Goal: Task Accomplishment & Management: Manage account settings

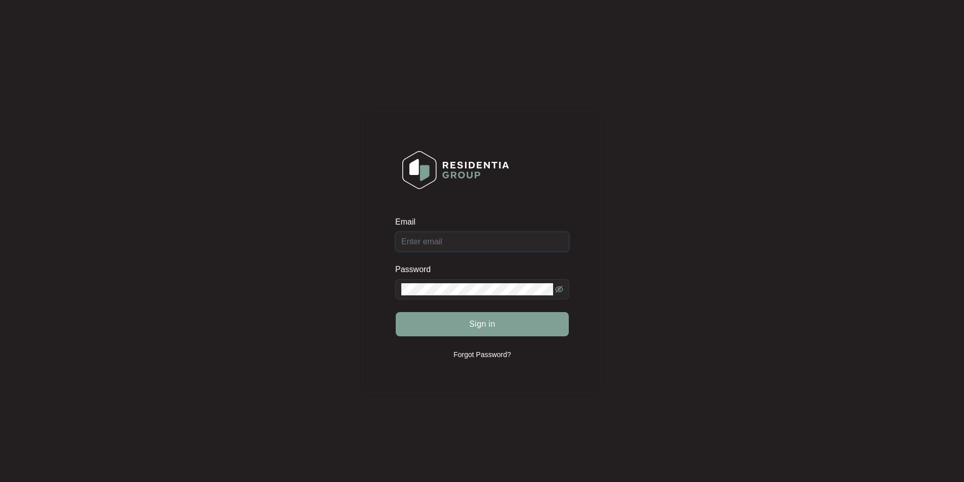
click at [460, 243] on input "Email" at bounding box center [482, 242] width 174 height 20
type input "[EMAIL_ADDRESS][DOMAIN_NAME]"
click at [422, 296] on span at bounding box center [482, 289] width 174 height 20
click at [396, 312] on button "Sign in" at bounding box center [482, 324] width 173 height 24
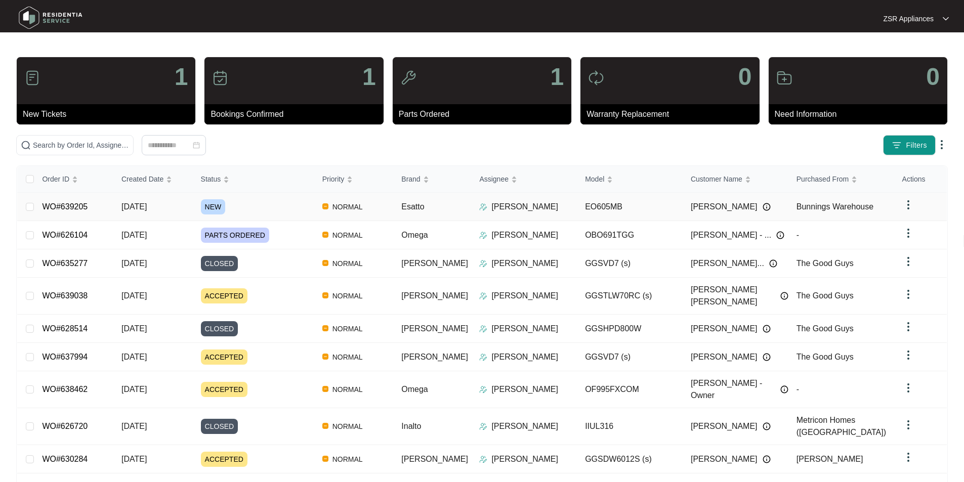
click at [76, 205] on link "WO#639205" at bounding box center [65, 206] width 46 height 9
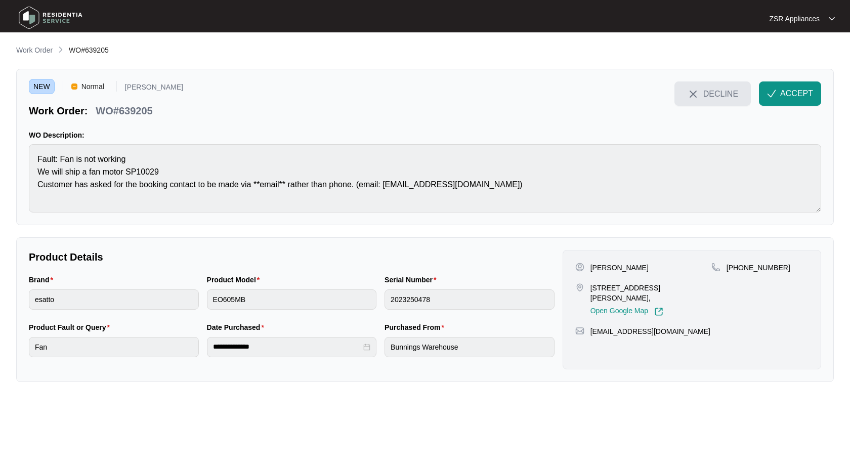
click at [734, 98] on span "DECLINE" at bounding box center [720, 93] width 35 height 11
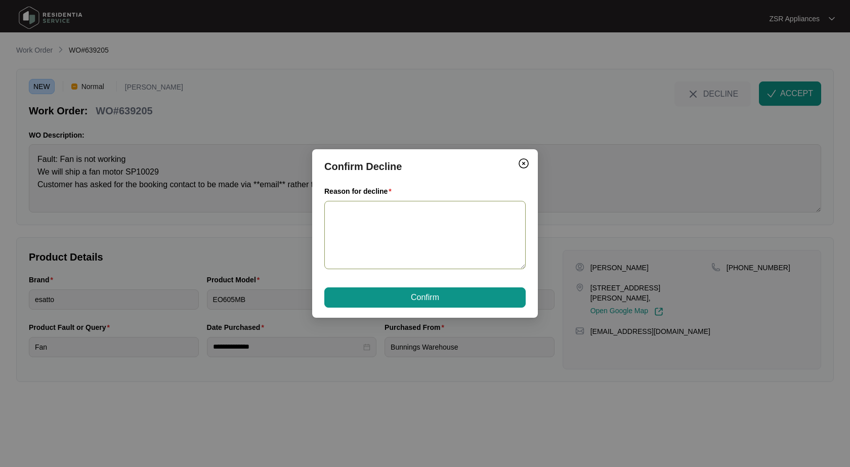
click at [398, 230] on textarea "Reason for decline" at bounding box center [424, 235] width 201 height 68
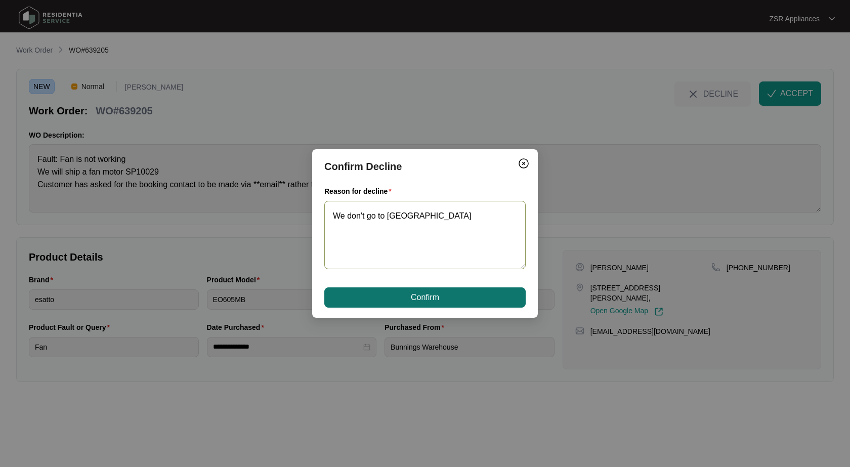
type textarea "We don't go to [GEOGRAPHIC_DATA]"
click at [428, 290] on button "Confirm" at bounding box center [424, 297] width 201 height 20
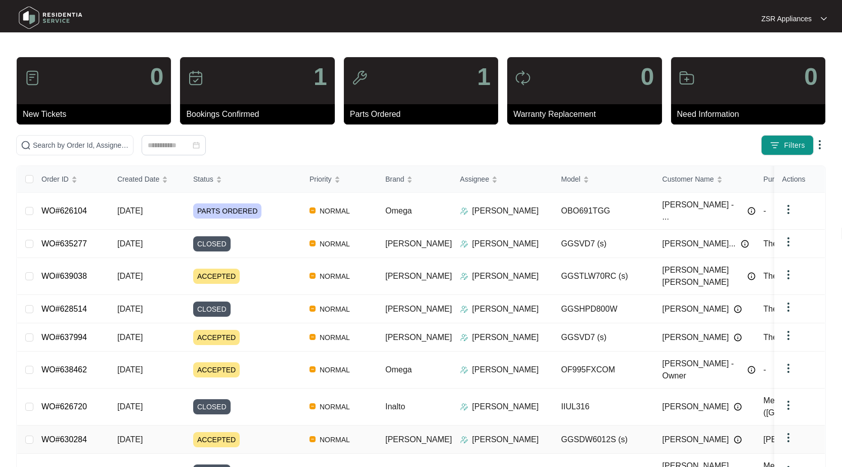
click at [71, 435] on link "WO#630284" at bounding box center [64, 439] width 46 height 9
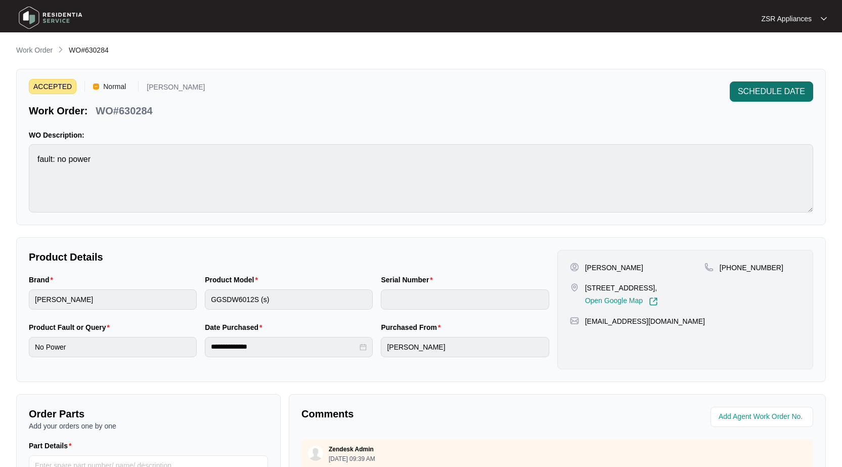
click at [789, 84] on button "SCHEDULE DATE" at bounding box center [771, 91] width 83 height 20
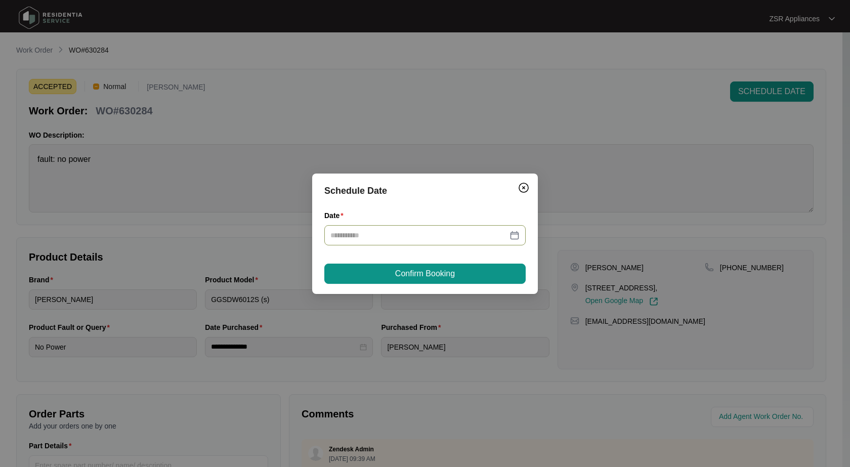
click at [509, 236] on div at bounding box center [424, 235] width 189 height 11
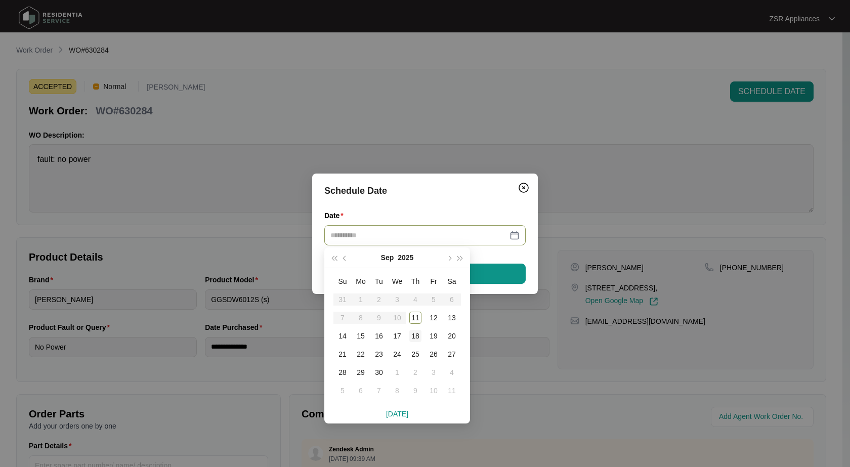
click at [418, 337] on div "18" at bounding box center [415, 336] width 12 height 12
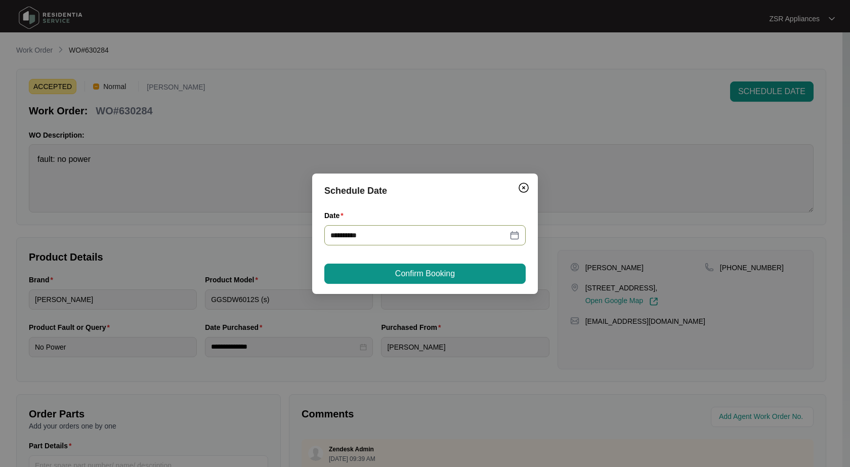
type input "**********"
click at [446, 275] on span "Confirm Booking" at bounding box center [425, 274] width 60 height 12
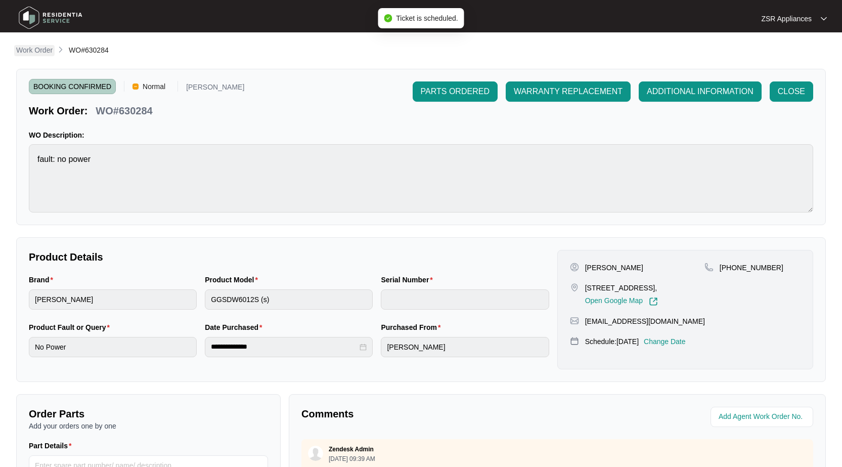
click at [40, 51] on p "Work Order" at bounding box center [34, 50] width 36 height 10
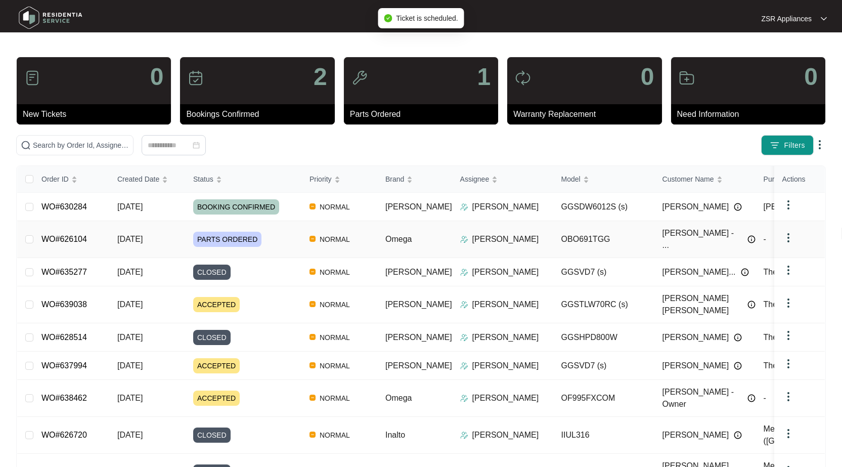
scroll to position [61, 0]
